Goal: Task Accomplishment & Management: Complete application form

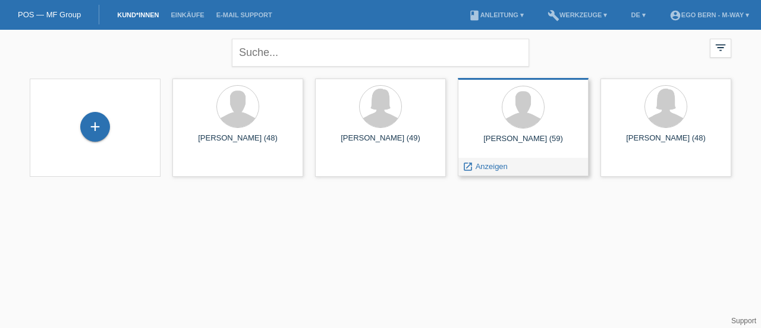
click at [531, 158] on div "launch Anzeigen" at bounding box center [524, 167] width 130 height 18
click at [519, 128] on div at bounding box center [523, 108] width 112 height 45
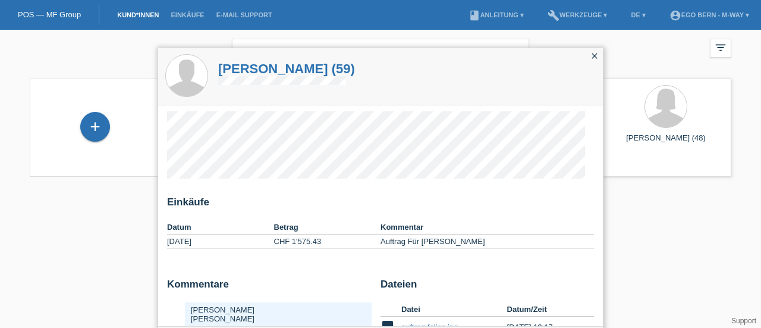
scroll to position [30, 0]
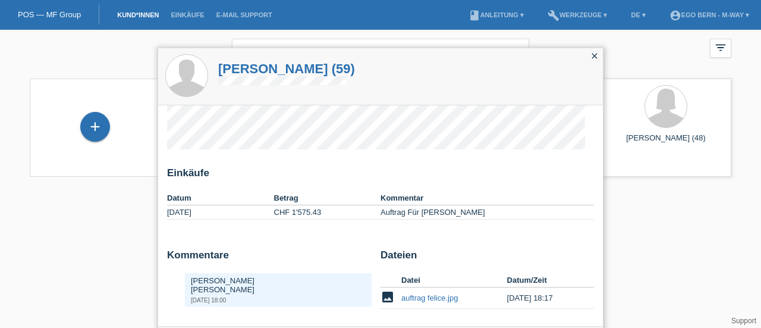
click at [596, 52] on icon "close" at bounding box center [595, 56] width 10 height 10
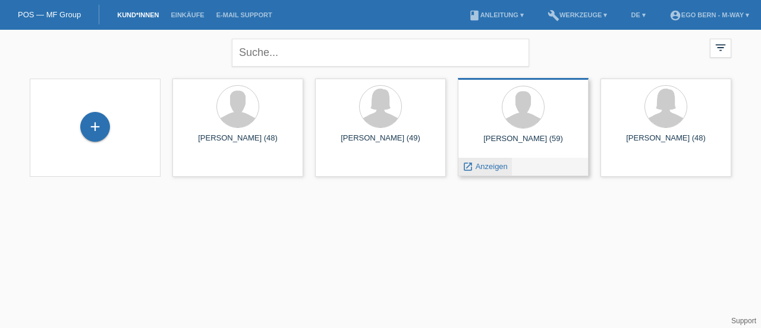
click at [484, 163] on span "Anzeigen" at bounding box center [492, 166] width 32 height 9
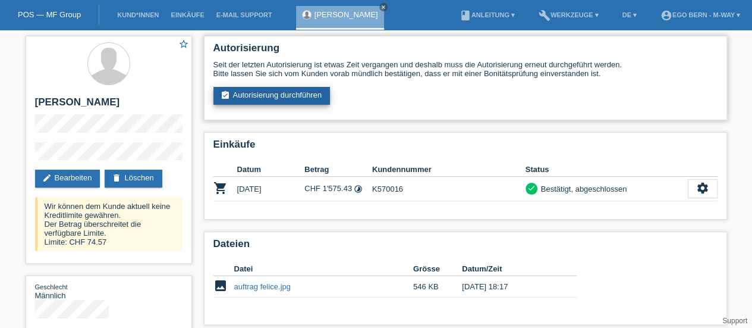
click at [256, 93] on link "assignment_turned_in Autorisierung durchführen" at bounding box center [272, 96] width 117 height 18
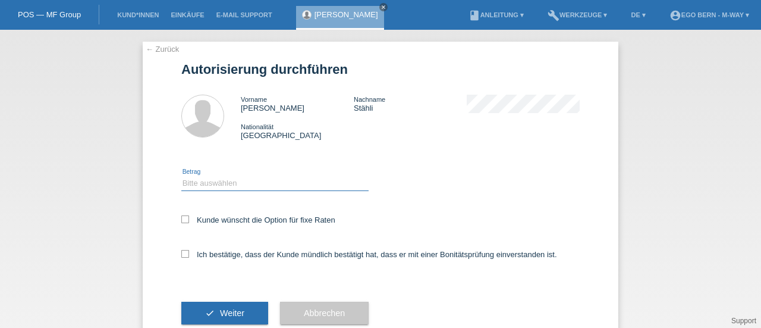
click at [212, 187] on select "Bitte auswählen CHF 1.00 - CHF 499.00 CHF 500.00 - CHF 1'999.00 CHF 2'000.00 - …" at bounding box center [274, 183] width 187 height 14
select select "2"
click at [181, 176] on select "Bitte auswählen CHF 1.00 - CHF 499.00 CHF 500.00 - CHF 1'999.00 CHF 2'000.00 - …" at bounding box center [274, 183] width 187 height 14
click at [181, 223] on icon at bounding box center [185, 219] width 8 height 8
click at [181, 223] on input "Kunde wünscht die Option für fixe Raten" at bounding box center [185, 219] width 8 height 8
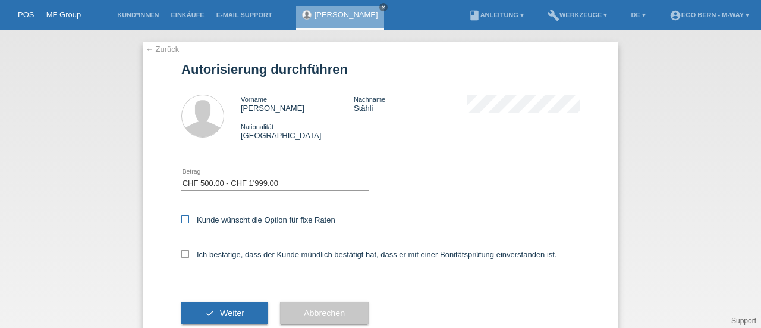
checkbox input "true"
click at [181, 246] on div "Ich bestätige, dass der Kunde mündlich bestätigt hat, dass er mit einer Bonität…" at bounding box center [380, 258] width 398 height 40
click at [184, 259] on label "Ich bestätige, dass der Kunde mündlich bestätigt hat, dass er mit einer Bonität…" at bounding box center [369, 254] width 376 height 9
click at [184, 258] on input "Ich bestätige, dass der Kunde mündlich bestätigt hat, dass er mit einer Bonität…" at bounding box center [185, 254] width 8 height 8
checkbox input "true"
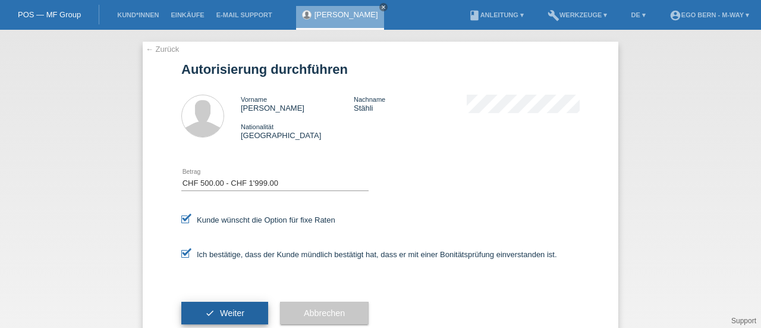
click at [220, 309] on span "Weiter" at bounding box center [232, 313] width 24 height 10
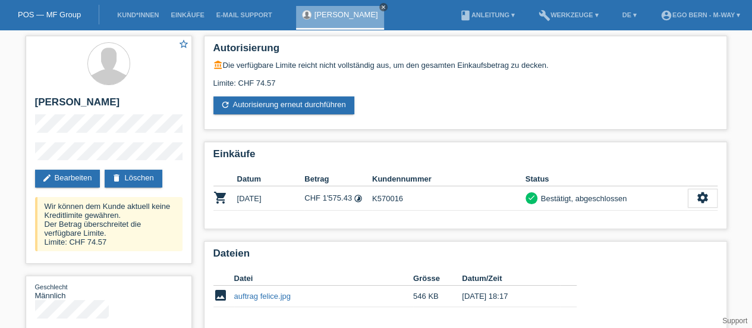
click at [379, 11] on link "close" at bounding box center [383, 7] width 8 height 8
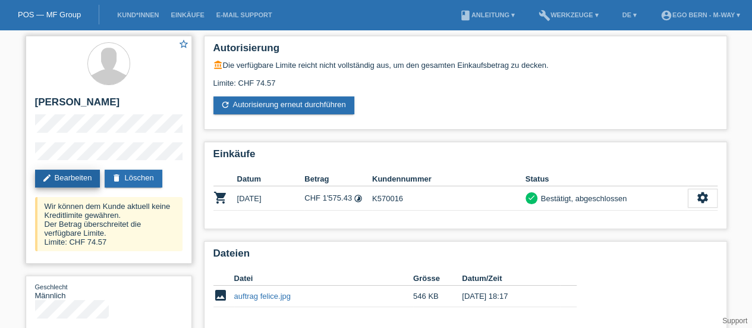
click at [77, 172] on link "edit Bearbeiten" at bounding box center [67, 179] width 65 height 18
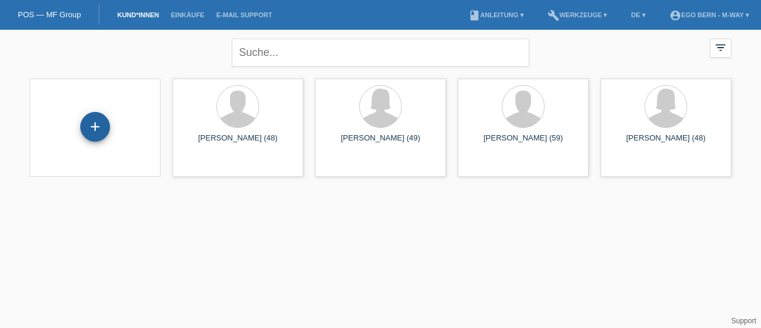
click at [93, 122] on div "+" at bounding box center [95, 127] width 30 height 30
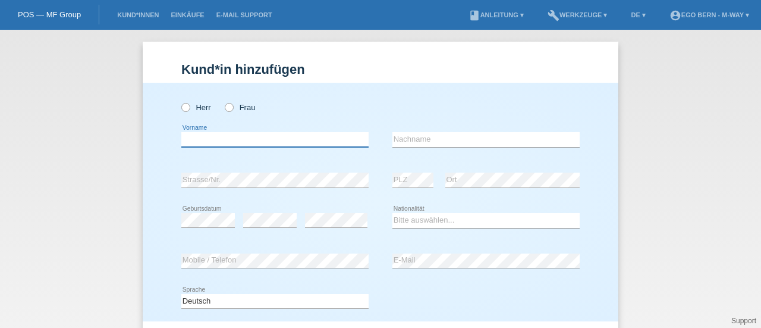
click at [258, 134] on input "text" at bounding box center [274, 139] width 187 height 15
type input "Christoph"
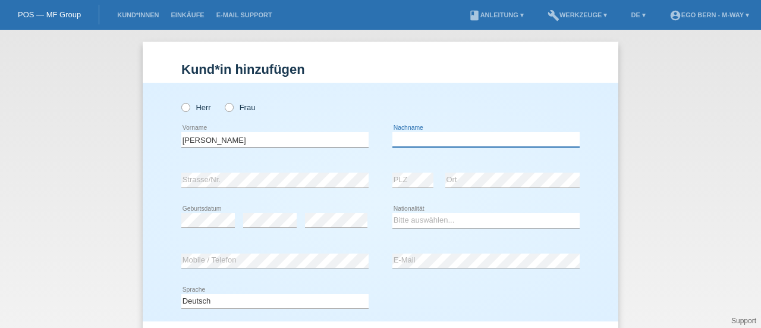
click at [462, 139] on input "text" at bounding box center [486, 139] width 187 height 15
type input "Stähli"
click at [180, 101] on icon at bounding box center [180, 101] width 0 height 0
click at [182, 103] on input "Herr" at bounding box center [185, 107] width 8 height 8
radio input "true"
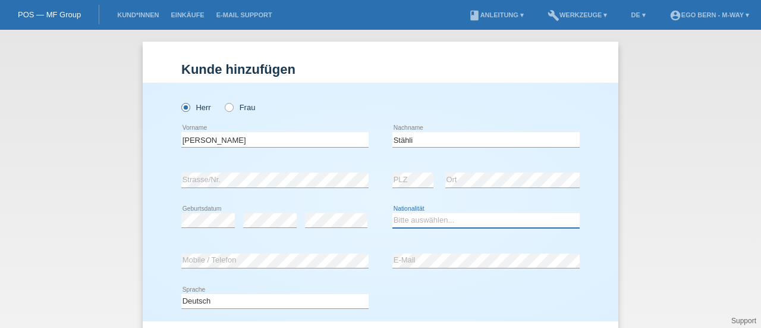
select select "CH"
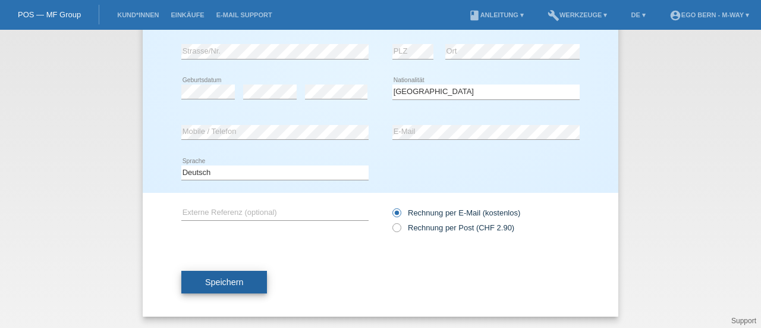
click at [207, 279] on span "Speichern" at bounding box center [224, 282] width 38 height 10
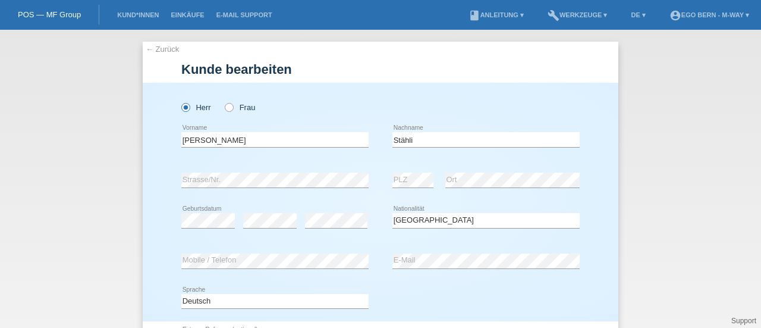
select select "CH"
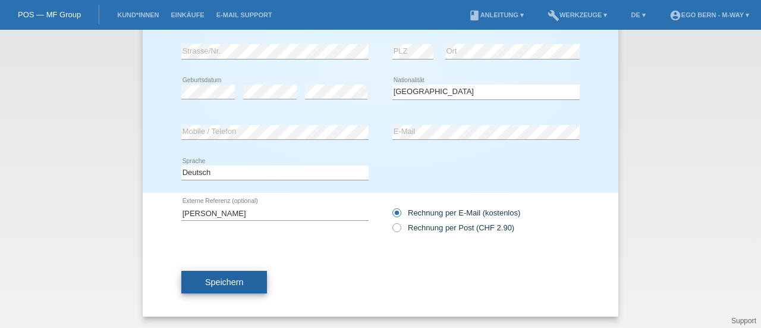
click at [233, 274] on button "Speichern" at bounding box center [224, 282] width 86 height 23
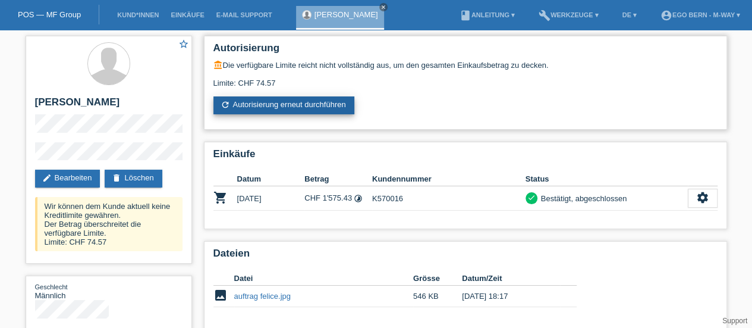
click at [291, 109] on link "refresh Autorisierung erneut durchführen" at bounding box center [284, 105] width 141 height 18
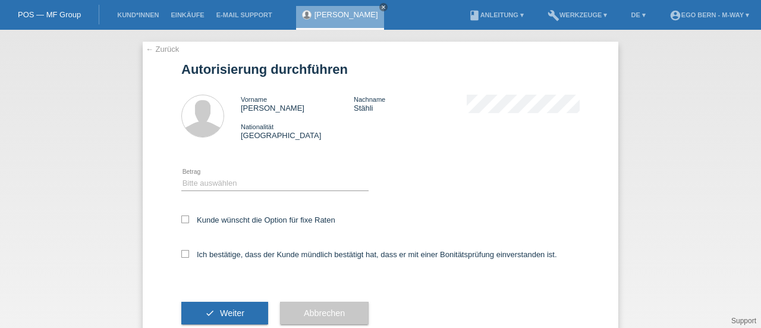
scroll to position [32, 0]
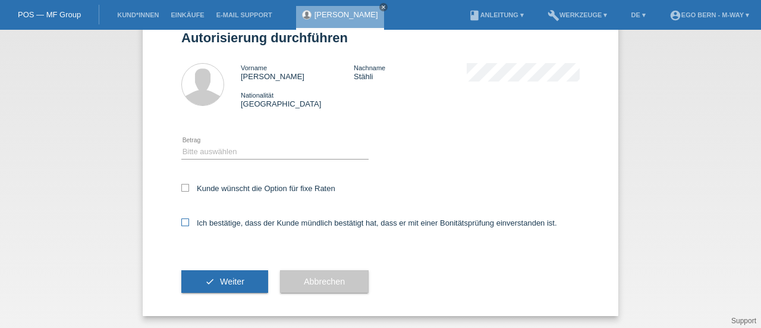
click at [181, 224] on icon at bounding box center [185, 222] width 8 height 8
click at [181, 224] on input "Ich bestätige, dass der Kunde mündlich bestätigt hat, dass er mit einer Bonität…" at bounding box center [185, 222] width 8 height 8
checkbox input "true"
click at [181, 184] on icon at bounding box center [185, 188] width 8 height 8
click at [181, 184] on input "Kunde wünscht die Option für fixe Raten" at bounding box center [185, 188] width 8 height 8
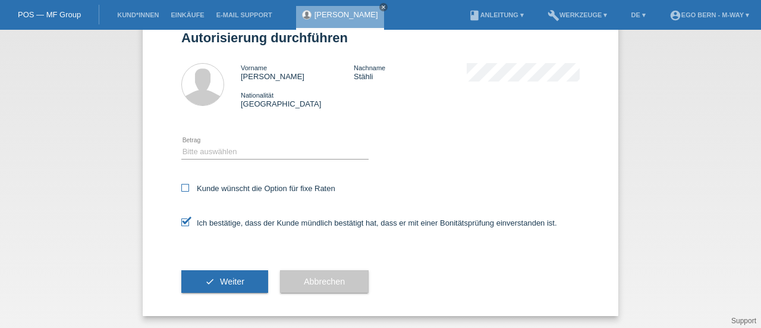
checkbox input "true"
click at [225, 153] on select "Bitte auswählen CHF 1.00 - CHF 499.00 CHF 500.00 - CHF 1'999.00 CHF 2'000.00 - …" at bounding box center [274, 152] width 187 height 14
select select "2"
click at [181, 145] on select "Bitte auswählen CHF 1.00 - CHF 499.00 CHF 500.00 - CHF 1'999.00 CHF 2'000.00 - …" at bounding box center [274, 152] width 187 height 14
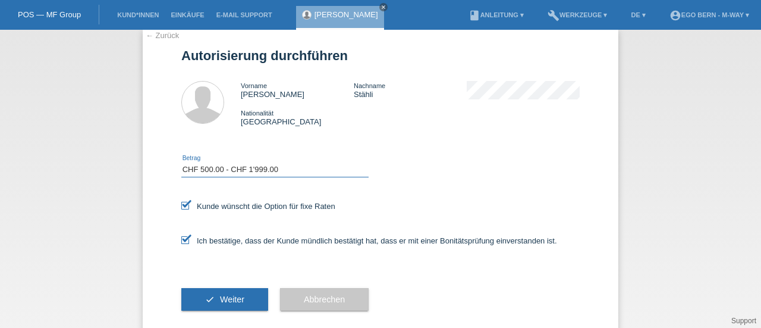
scroll to position [13, 0]
click at [228, 297] on span "Weiter" at bounding box center [232, 300] width 24 height 10
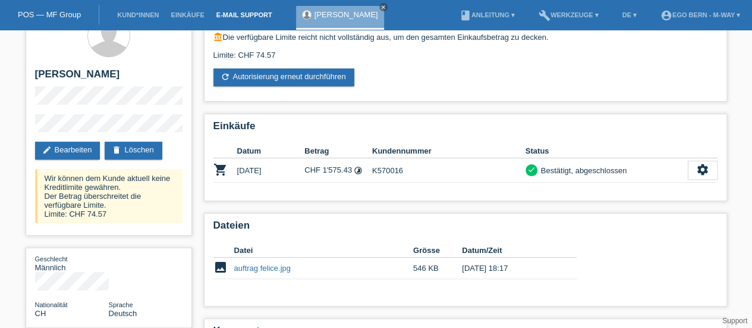
scroll to position [23, 0]
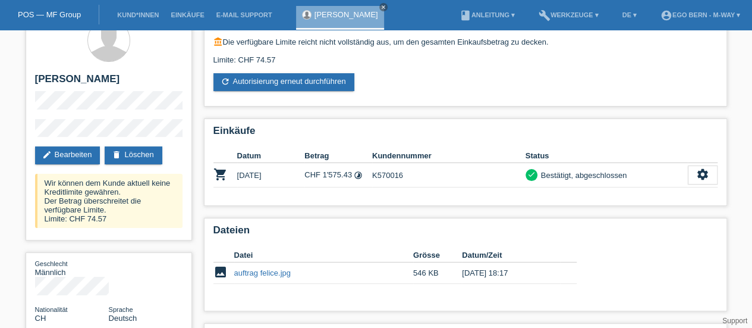
click at [58, 7] on div "POS — MF Group" at bounding box center [49, 15] width 99 height 20
click at [61, 17] on link "POS — MF Group" at bounding box center [49, 14] width 63 height 9
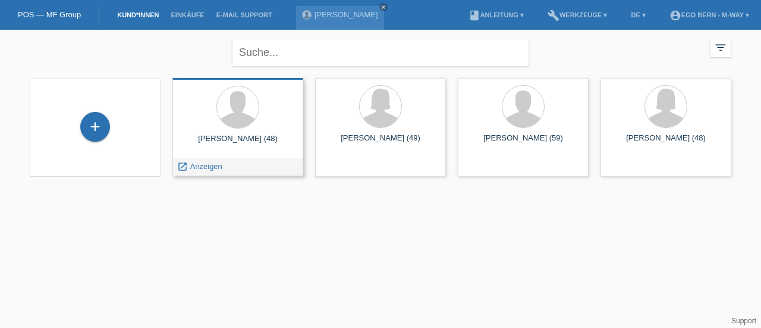
click at [259, 125] on div at bounding box center [238, 108] width 112 height 45
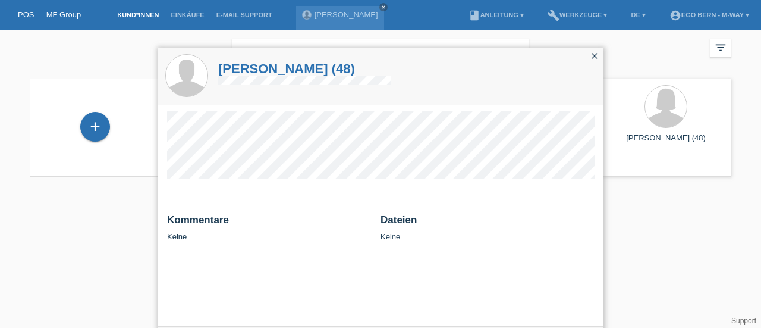
click at [596, 58] on icon "close" at bounding box center [595, 56] width 10 height 10
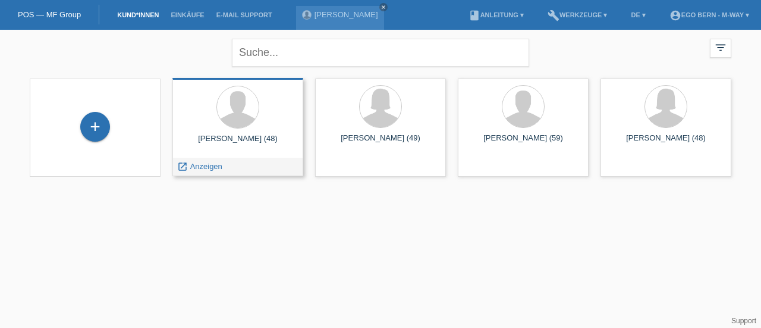
click at [287, 105] on div at bounding box center [238, 108] width 112 height 45
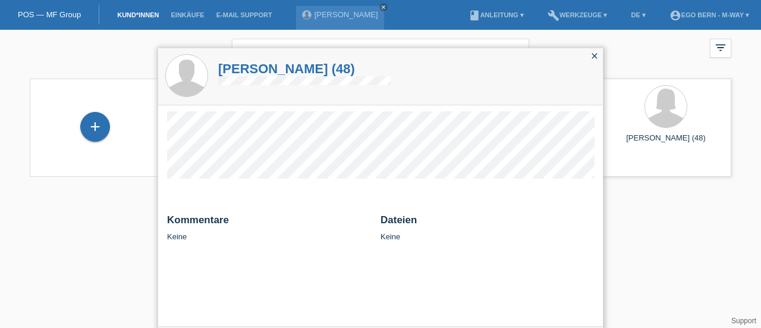
click at [595, 58] on icon "close" at bounding box center [595, 56] width 10 height 10
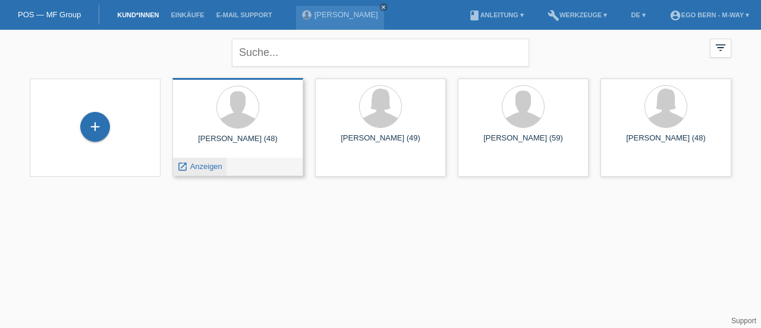
click at [193, 165] on span "Anzeigen" at bounding box center [206, 166] width 32 height 9
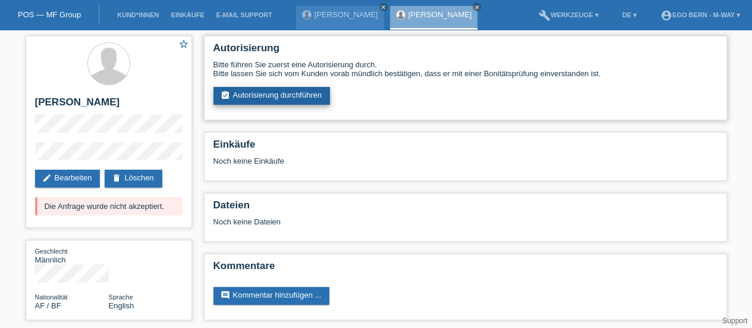
click at [297, 93] on link "assignment_turned_in Autorisierung durchführen" at bounding box center [272, 96] width 117 height 18
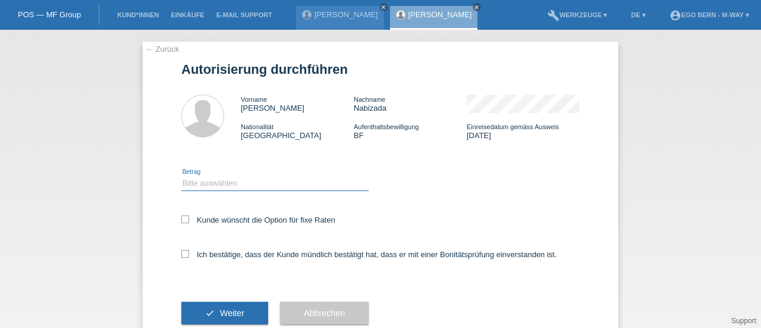
click at [210, 183] on select "Bitte auswählen CHF 1.00 - CHF 499.00 CHF 500.00 - CHF 1'999.00 CHF 2'000.00 - …" at bounding box center [274, 183] width 187 height 14
select select "3"
click at [181, 176] on select "Bitte auswählen CHF 1.00 - CHF 499.00 CHF 500.00 - CHF 1'999.00 CHF 2'000.00 - …" at bounding box center [274, 183] width 187 height 14
click at [181, 219] on icon at bounding box center [185, 219] width 8 height 8
click at [181, 219] on input "Kunde wünscht die Option für fixe Raten" at bounding box center [185, 219] width 8 height 8
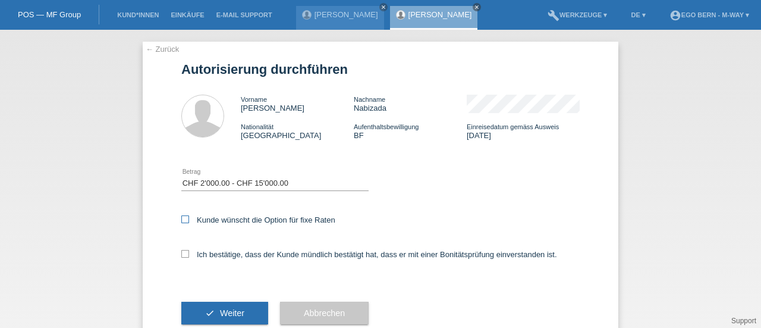
checkbox input "true"
click at [176, 259] on div "← Zurück Autorisierung durchführen Vorname [PERSON_NAME] Nachname [PERSON_NAME]…" at bounding box center [381, 195] width 476 height 306
click at [186, 258] on label "Ich bestätige, dass der Kunde mündlich bestätigt hat, dass er mit einer Bonität…" at bounding box center [369, 254] width 376 height 9
click at [186, 258] on input "Ich bestätige, dass der Kunde mündlich bestätigt hat, dass er mit einer Bonität…" at bounding box center [185, 254] width 8 height 8
checkbox input "true"
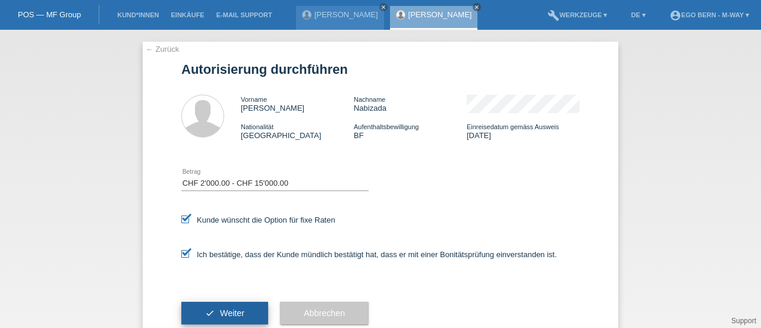
click at [230, 311] on span "Weiter" at bounding box center [232, 313] width 24 height 10
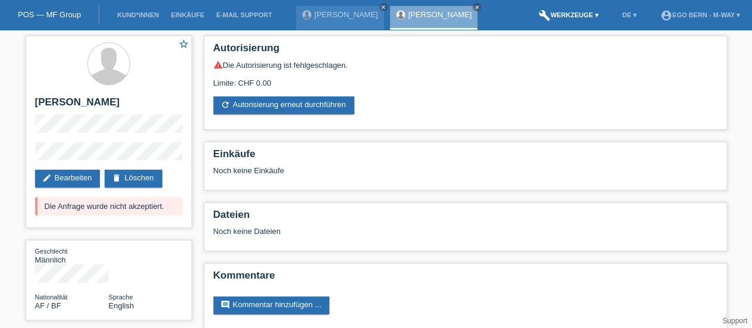
click at [564, 15] on link "build Werkzeuge ▾" at bounding box center [569, 14] width 72 height 7
click at [302, 14] on div at bounding box center [307, 15] width 10 height 10
click at [409, 12] on link "[PERSON_NAME]" at bounding box center [441, 14] width 64 height 9
click at [332, 21] on div "Christoph Stähli close" at bounding box center [340, 18] width 88 height 24
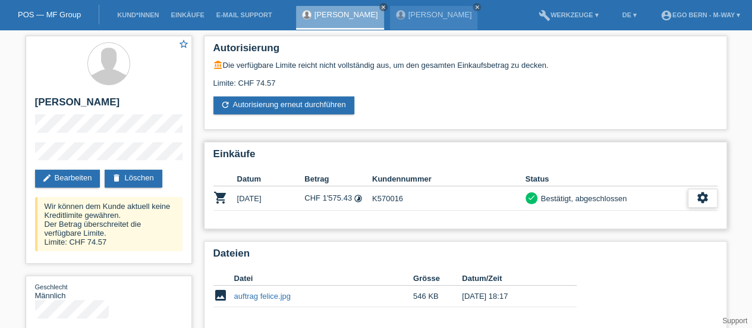
click at [699, 193] on icon "settings" at bounding box center [702, 197] width 13 height 13
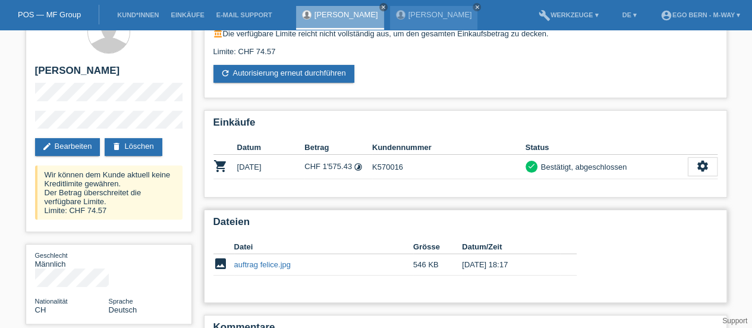
scroll to position [31, 0]
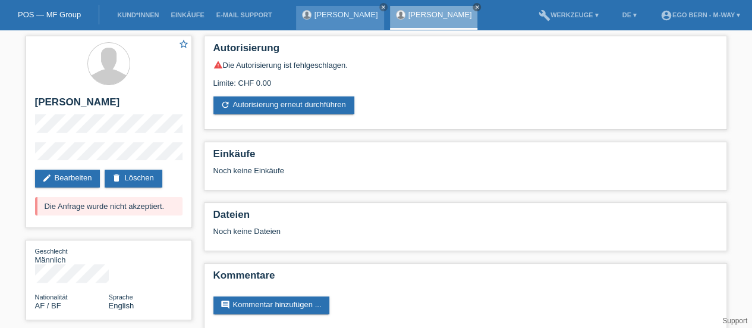
click at [349, 18] on link "[PERSON_NAME]" at bounding box center [347, 14] width 64 height 9
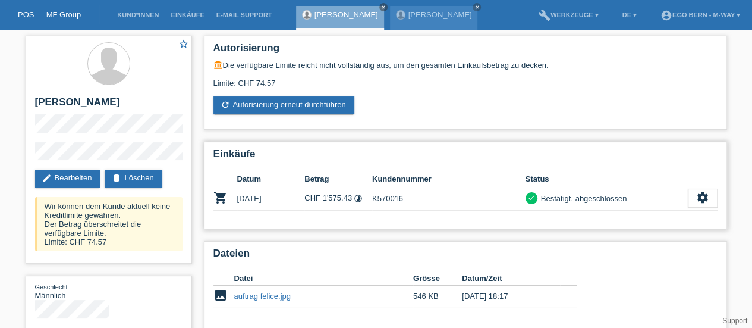
drag, startPoint x: 208, startPoint y: 197, endPoint x: 586, endPoint y: 208, distance: 378.4
click at [586, 208] on div "Einkäufe Datum Betrag Kundennummer Status shopping_cart [DATE] CHF 1'575.43 tim…" at bounding box center [465, 185] width 523 height 87
click at [616, 205] on td "check Bestätigt, abgeschlossen" at bounding box center [607, 198] width 162 height 24
drag, startPoint x: 638, startPoint y: 199, endPoint x: 211, endPoint y: 209, distance: 426.5
click at [211, 209] on div "Einkäufe Datum Betrag Kundennummer Status shopping_cart [DATE] CHF 1'575.43 tim…" at bounding box center [465, 185] width 523 height 87
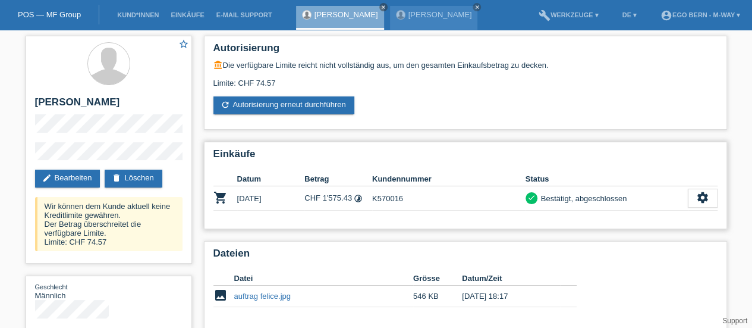
click at [211, 209] on div "Einkäufe Datum Betrag Kundennummer Status shopping_cart [DATE] CHF 1'575.43 tim…" at bounding box center [465, 185] width 523 height 87
click at [138, 152] on div "star_border [PERSON_NAME] edit Bearbeiten delete Löschen Wir können dem Kunde a…" at bounding box center [109, 150] width 167 height 228
click at [30, 97] on div "star_border [PERSON_NAME] edit Bearbeiten delete Löschen Wir können dem Kunde a…" at bounding box center [109, 150] width 167 height 228
click at [30, 97] on div "star_border Christoph Stähli edit Bearbeiten delete Löschen Wir können dem Kund…" at bounding box center [109, 150] width 167 height 228
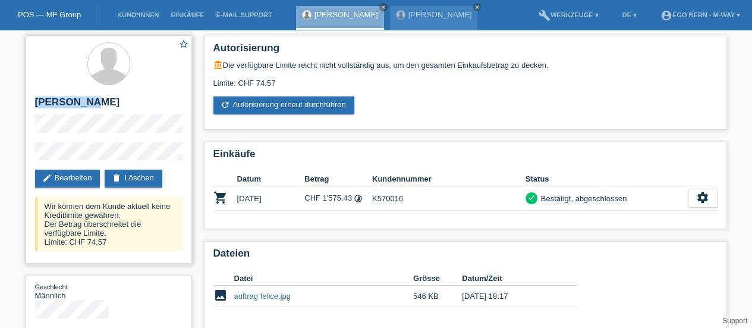
click at [31, 97] on div "star_border Christoph Stähli edit Bearbeiten delete Löschen Wir können dem Kund…" at bounding box center [109, 150] width 167 height 228
click at [149, 156] on div "star_border Christoph Stähli edit Bearbeiten delete Löschen Wir können dem Kund…" at bounding box center [109, 150] width 167 height 228
click at [31, 98] on div "star_border Christoph Stähli edit Bearbeiten delete Löschen Wir können dem Kund…" at bounding box center [109, 150] width 167 height 228
click at [140, 156] on div "star_border Christoph Stähli edit Bearbeiten delete Löschen Wir können dem Kund…" at bounding box center [109, 150] width 167 height 228
click at [418, 15] on link "[PERSON_NAME]" at bounding box center [441, 14] width 64 height 9
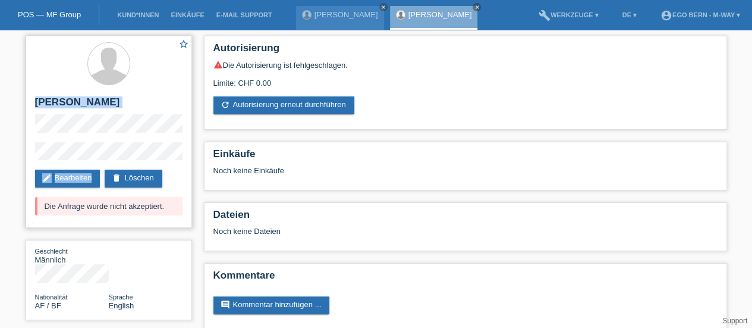
drag, startPoint x: 36, startPoint y: 102, endPoint x: 131, endPoint y: 161, distance: 112.7
click at [131, 161] on div "star_border [PERSON_NAME] edit Bearbeiten delete Löschen Die Anfrage wurde nich…" at bounding box center [109, 132] width 167 height 192
click at [17, 98] on div "star_border [PERSON_NAME] edit Bearbeiten delete Löschen Die Anfrage wurde nich…" at bounding box center [376, 186] width 752 height 312
click at [315, 11] on link "[PERSON_NAME]" at bounding box center [347, 14] width 64 height 9
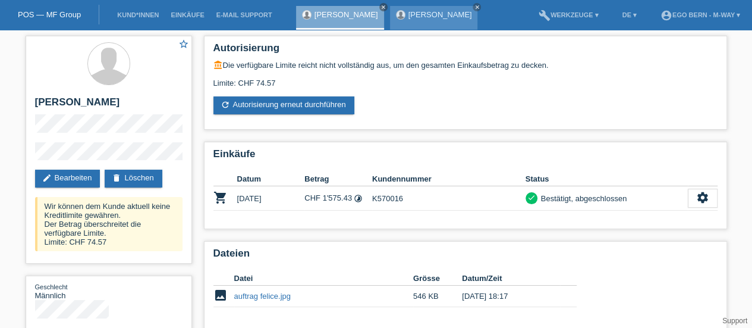
click at [409, 10] on link "[PERSON_NAME]" at bounding box center [441, 14] width 64 height 9
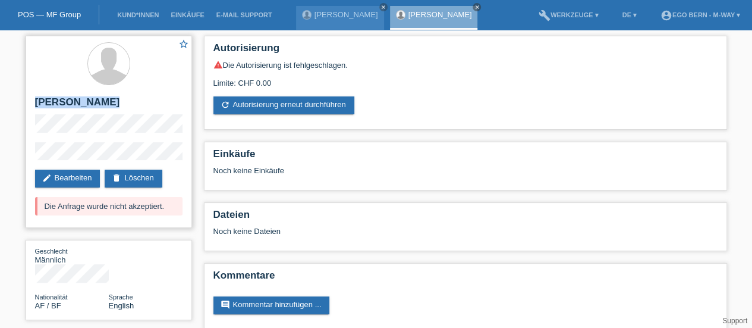
click at [130, 154] on div "star_border [PERSON_NAME] edit Bearbeiten delete Löschen Die Anfrage wurde nich…" at bounding box center [109, 132] width 167 height 192
drag, startPoint x: 36, startPoint y: 111, endPoint x: 10, endPoint y: 96, distance: 29.9
click at [10, 96] on div "star_border Abdul Rashid Nabizada edit Bearbeiten delete Löschen Die Anfrage wu…" at bounding box center [376, 186] width 752 height 312
click at [30, 99] on div "star_border Abdul Rashid Nabizada edit Bearbeiten delete Löschen Die Anfrage wu…" at bounding box center [109, 132] width 167 height 192
click at [136, 159] on div "star_border Abdul Rashid Nabizada edit Bearbeiten delete Löschen Die Anfrage wu…" at bounding box center [109, 132] width 167 height 192
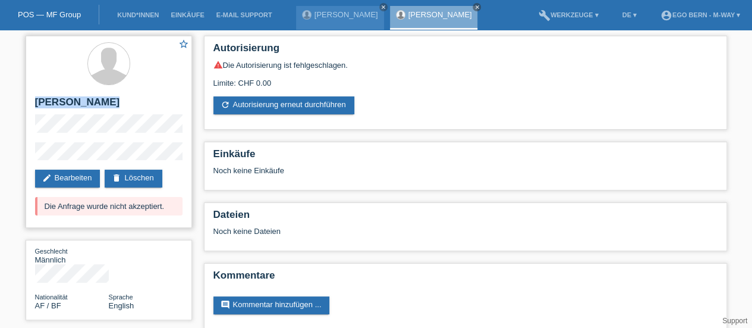
click at [37, 98] on div "star_border Abdul Rashid Nabizada edit Bearbeiten delete Löschen Die Anfrage wu…" at bounding box center [109, 132] width 167 height 192
click at [33, 95] on div "star_border [PERSON_NAME] edit Bearbeiten delete Löschen Die Anfrage wurde nich…" at bounding box center [109, 132] width 167 height 192
click at [134, 159] on div "star_border [PERSON_NAME] edit Bearbeiten delete Löschen Die Anfrage wurde nich…" at bounding box center [109, 132] width 167 height 192
drag, startPoint x: 34, startPoint y: 101, endPoint x: 17, endPoint y: 91, distance: 20.2
click at [17, 91] on div "star_border Abdul Rashid Nabizada edit Bearbeiten delete Löschen Die Anfrage wu…" at bounding box center [376, 186] width 752 height 312
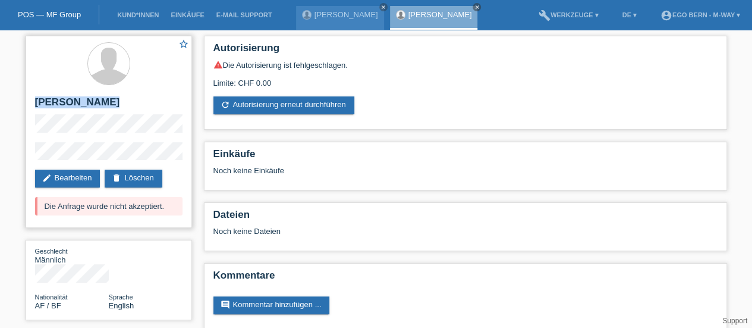
click at [26, 99] on div "star_border [PERSON_NAME] edit Bearbeiten delete Löschen Die Anfrage wurde nich…" at bounding box center [109, 132] width 167 height 192
drag, startPoint x: 34, startPoint y: 99, endPoint x: 143, endPoint y: 161, distance: 124.9
click at [143, 161] on div "star_border [PERSON_NAME] edit Bearbeiten delete Löschen Die Anfrage wurde nich…" at bounding box center [109, 132] width 167 height 192
click at [129, 156] on div "star_border [PERSON_NAME] edit Bearbeiten delete Löschen Die Anfrage wurde nich…" at bounding box center [109, 132] width 167 height 192
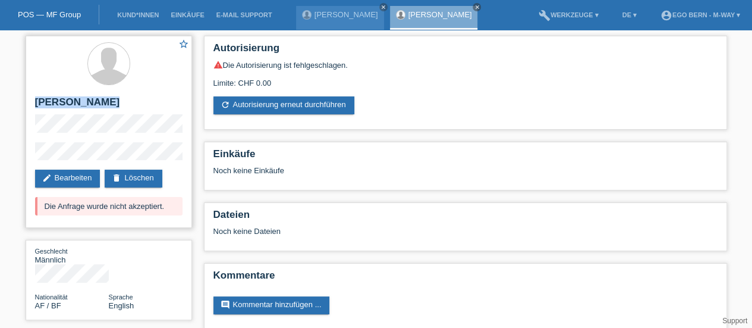
click at [29, 101] on div "star_border [PERSON_NAME] edit Bearbeiten delete Löschen Die Anfrage wurde nich…" at bounding box center [109, 132] width 167 height 192
drag, startPoint x: 32, startPoint y: 99, endPoint x: 137, endPoint y: 161, distance: 121.6
click at [137, 161] on div "star_border [PERSON_NAME] edit Bearbeiten delete Löschen Die Anfrage wurde nich…" at bounding box center [109, 132] width 167 height 192
click at [327, 10] on div "Christoph Stähli close" at bounding box center [340, 18] width 88 height 24
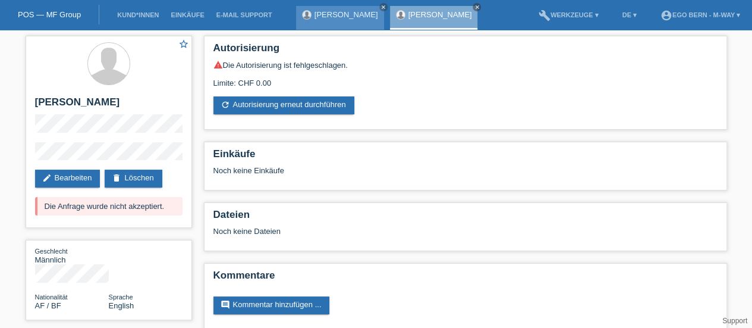
click at [327, 21] on div "Christoph Stähli close" at bounding box center [340, 18] width 88 height 24
click at [331, 16] on link "[PERSON_NAME]" at bounding box center [347, 14] width 64 height 9
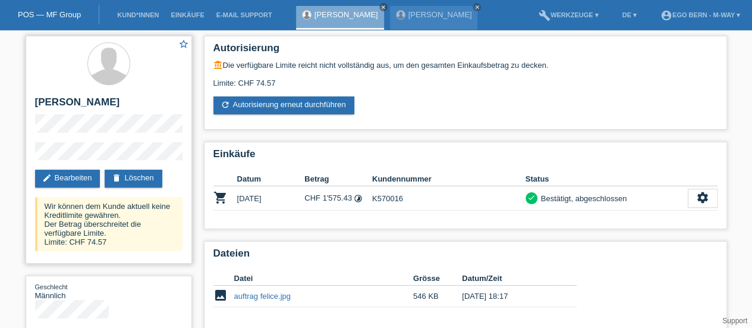
drag, startPoint x: 33, startPoint y: 99, endPoint x: 120, endPoint y: 102, distance: 87.5
click at [120, 102] on div "star_border [PERSON_NAME] edit Bearbeiten delete Löschen Wir können dem Kunde a…" at bounding box center [109, 150] width 167 height 228
click at [120, 102] on h2 "[PERSON_NAME]" at bounding box center [108, 105] width 147 height 18
click at [31, 91] on div "star_border [PERSON_NAME] edit Bearbeiten delete Löschen Wir können dem Kunde a…" at bounding box center [109, 150] width 167 height 228
click at [31, 91] on div "star_border Christoph Stähli edit Bearbeiten delete Löschen Wir können dem Kund…" at bounding box center [109, 150] width 167 height 228
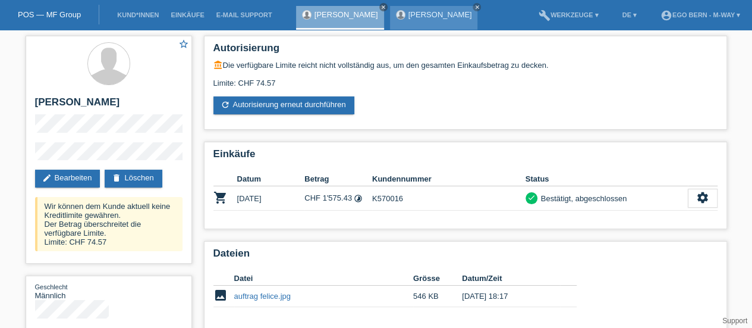
click at [434, 15] on link "[PERSON_NAME]" at bounding box center [441, 14] width 64 height 9
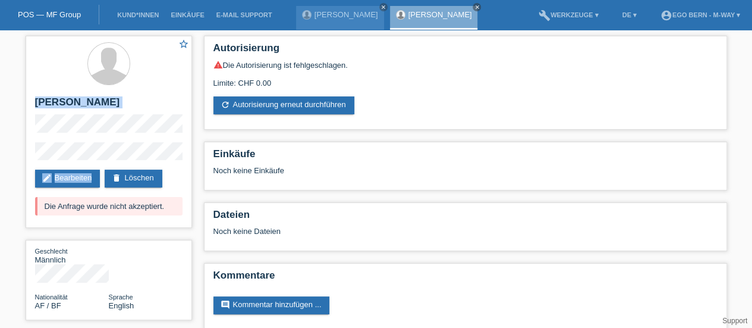
drag, startPoint x: 143, startPoint y: 161, endPoint x: 23, endPoint y: 110, distance: 130.6
click at [23, 110] on div "star_border [PERSON_NAME] edit Bearbeiten delete Löschen Die Anfrage wurde nich…" at bounding box center [109, 181] width 178 height 302
click at [38, 99] on h2 "[PERSON_NAME]" at bounding box center [108, 105] width 147 height 18
drag, startPoint x: 33, startPoint y: 99, endPoint x: 123, endPoint y: 164, distance: 111.2
click at [123, 164] on div "star_border [PERSON_NAME] edit Bearbeiten delete Löschen Die Anfrage wurde nich…" at bounding box center [109, 132] width 167 height 192
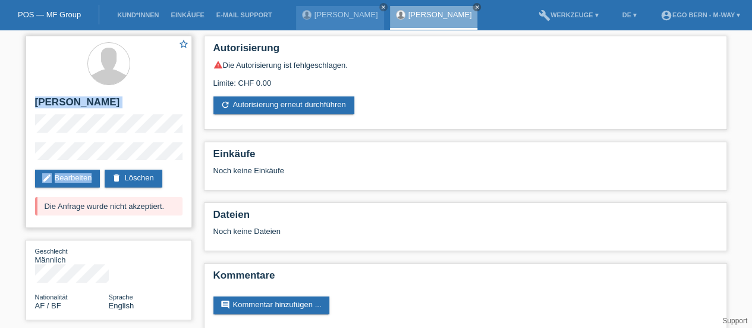
click at [39, 101] on h2 "[PERSON_NAME]" at bounding box center [108, 105] width 147 height 18
click at [123, 156] on div "star_border [PERSON_NAME] edit Bearbeiten delete Löschen Die Anfrage wurde nich…" at bounding box center [109, 132] width 167 height 192
click at [33, 97] on div "star_border Abdul Rashid Nabizada edit Bearbeiten delete Löschen Die Anfrage wu…" at bounding box center [109, 132] width 167 height 192
click at [132, 159] on div "star_border Abdul Rashid Nabizada edit Bearbeiten delete Löschen Die Anfrage wu…" at bounding box center [109, 132] width 167 height 192
click at [32, 98] on div "star_border Abdul Rashid Nabizada edit Bearbeiten delete Löschen Die Anfrage wu…" at bounding box center [109, 132] width 167 height 192
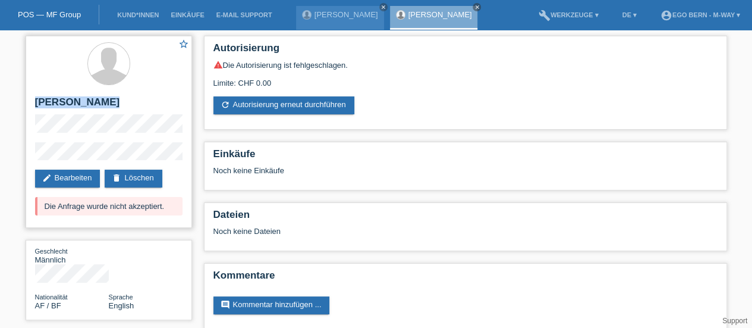
click at [134, 157] on div "star_border Abdul Rashid Nabizada edit Bearbeiten delete Löschen Die Anfrage wu…" at bounding box center [109, 132] width 167 height 192
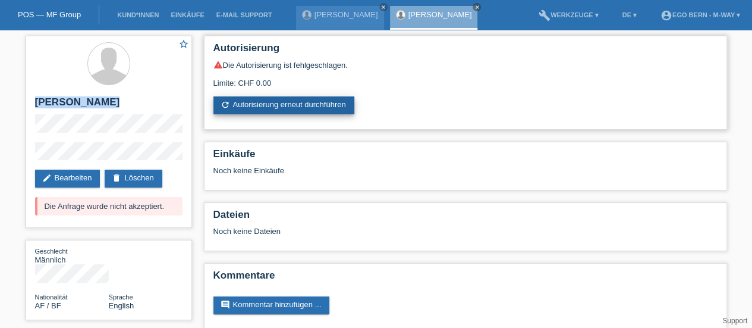
click at [283, 109] on link "refresh Autorisierung erneut durchführen" at bounding box center [284, 105] width 141 height 18
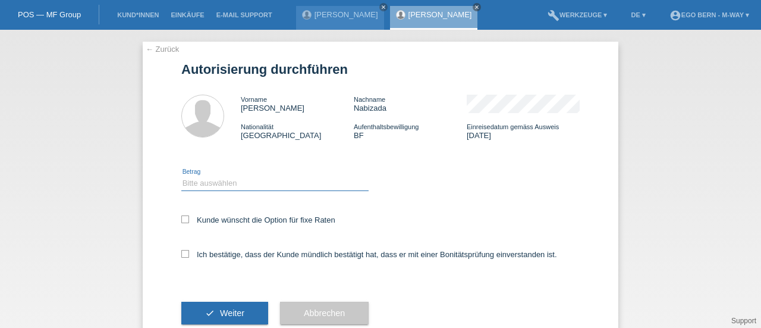
click at [186, 189] on select "Bitte auswählen CHF 1.00 - CHF 499.00 CHF 500.00 - CHF 1'999.00 CHF 2'000.00 - …" at bounding box center [274, 183] width 187 height 14
select select "3"
click at [181, 176] on select "Bitte auswählen CHF 1.00 - CHF 499.00 CHF 500.00 - CHF 1'999.00 CHF 2'000.00 - …" at bounding box center [274, 183] width 187 height 14
click at [184, 217] on label "Kunde wünscht die Option für fixe Raten" at bounding box center [258, 219] width 154 height 9
click at [184, 217] on input "Kunde wünscht die Option für fixe Raten" at bounding box center [185, 219] width 8 height 8
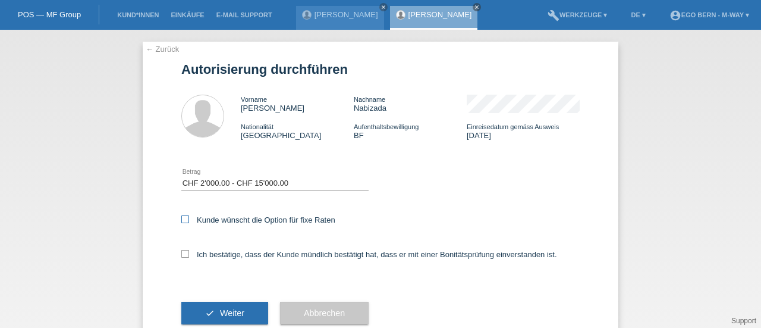
checkbox input "true"
click at [181, 253] on icon at bounding box center [185, 254] width 8 height 8
click at [181, 253] on input "Ich bestätige, dass der Kunde mündlich bestätigt hat, dass er mit einer Bonität…" at bounding box center [185, 254] width 8 height 8
checkbox input "true"
click at [225, 313] on span "Weiter" at bounding box center [232, 313] width 24 height 10
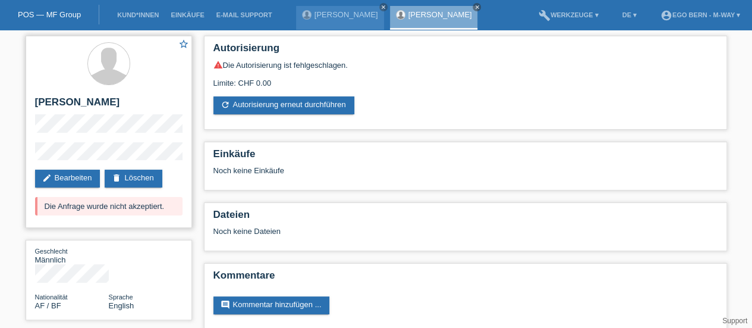
drag, startPoint x: 32, startPoint y: 200, endPoint x: 161, endPoint y: 218, distance: 130.3
click at [161, 218] on div "star_border [PERSON_NAME] edit Bearbeiten delete Löschen Die Anfrage wurde nich…" at bounding box center [109, 132] width 167 height 192
click at [168, 215] on div "Die Anfrage wurde nicht akzeptiert." at bounding box center [108, 206] width 147 height 18
click at [381, 7] on icon "close" at bounding box center [384, 7] width 6 height 6
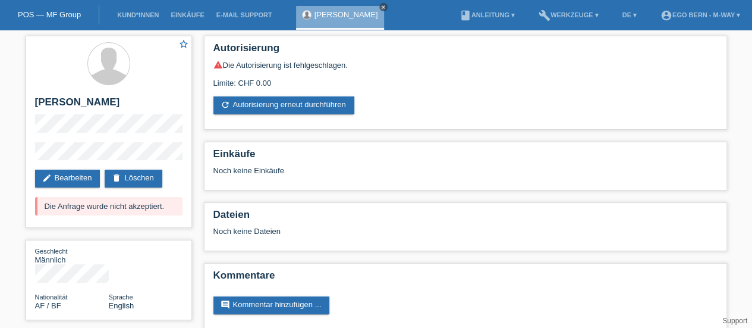
click at [387, 4] on icon "close" at bounding box center [384, 7] width 6 height 6
